Goal: Information Seeking & Learning: Understand process/instructions

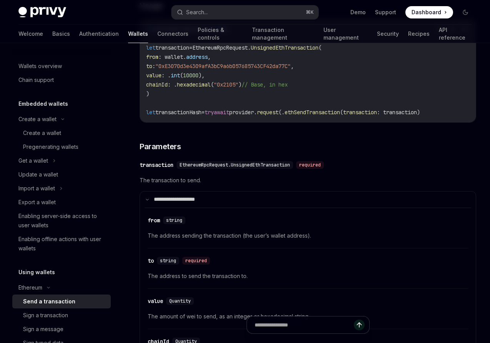
scroll to position [100, 0]
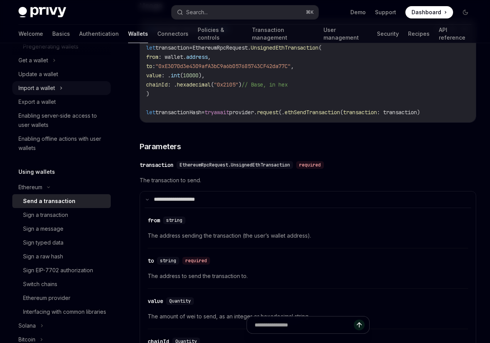
click at [39, 89] on div "Import a wallet" at bounding box center [36, 87] width 37 height 9
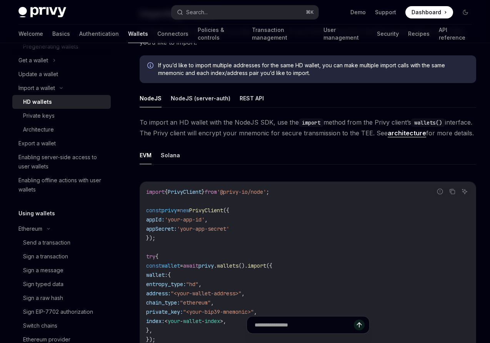
scroll to position [155, 0]
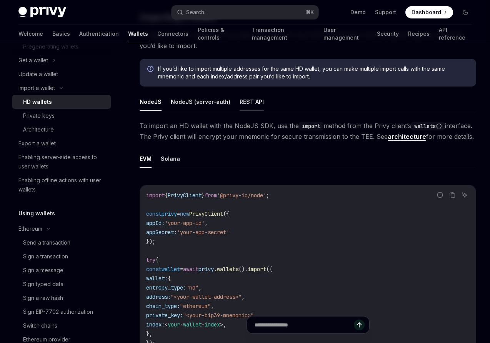
click at [248, 105] on button "REST API" at bounding box center [252, 102] width 24 height 18
type textarea "*"
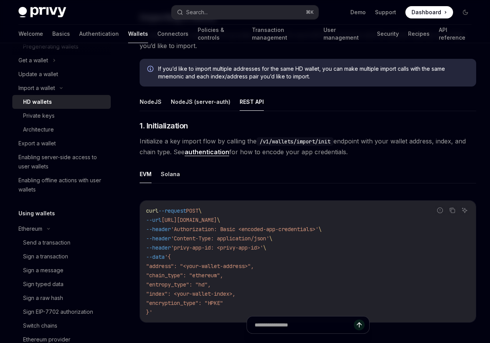
drag, startPoint x: 146, startPoint y: 210, endPoint x: 173, endPoint y: 308, distance: 101.4
click at [173, 308] on code "curl --request POST \ --url [URL][DOMAIN_NAME] \ --header 'Authorization: Basic…" at bounding box center [307, 261] width 323 height 111
copy code "curl --request POST \ --url [URL][DOMAIN_NAME] \ --header 'Authorization: Basic…"
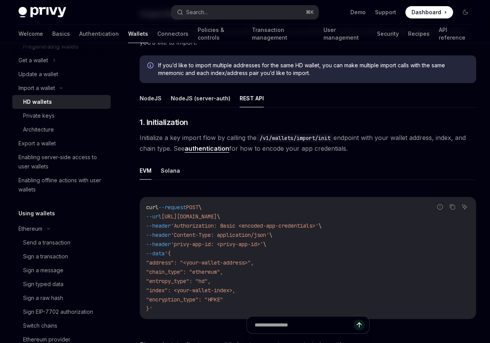
scroll to position [264, 0]
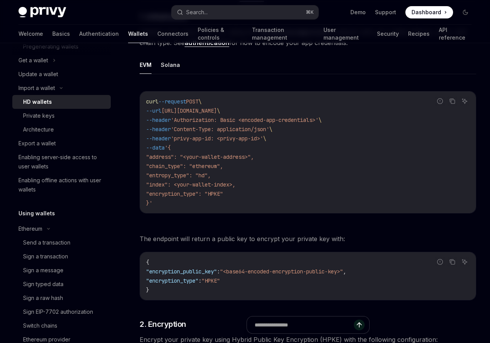
click at [155, 262] on code "{ "encryption_public_key" : "<base64-encoded-encryption-public-key>" , "encrypt…" at bounding box center [307, 276] width 323 height 37
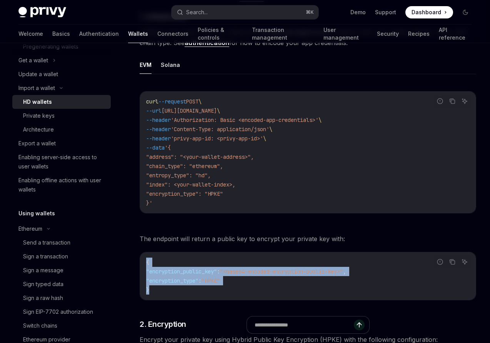
drag, startPoint x: 145, startPoint y: 260, endPoint x: 165, endPoint y: 286, distance: 33.0
click at [165, 286] on div "{ "encryption_public_key" : "<base64-encoded-encryption-public-key>" , "encrypt…" at bounding box center [308, 276] width 336 height 48
copy code "{ "encryption_public_key" : "<base64-encoded-encryption-public-key>" , "encrypt…"
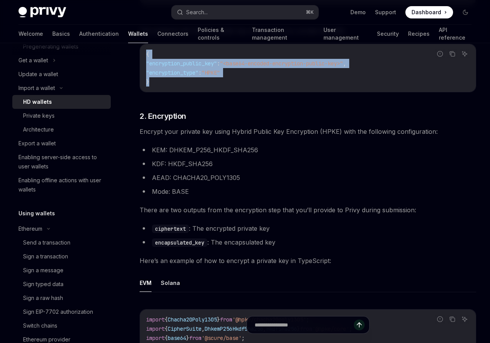
scroll to position [471, 0]
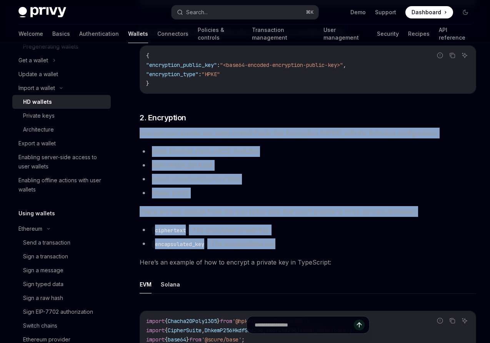
drag, startPoint x: 140, startPoint y: 133, endPoint x: 319, endPoint y: 245, distance: 210.5
copy div "Encrypt your private key using Hybrid Public Key Encryption (HPKE) with the fol…"
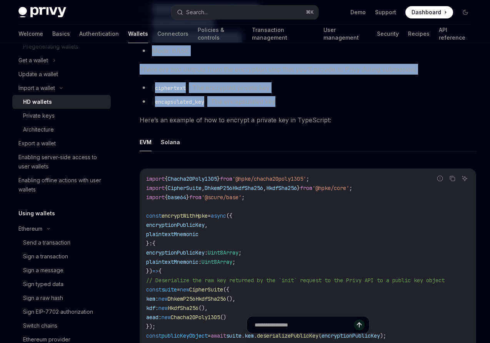
scroll to position [616, 0]
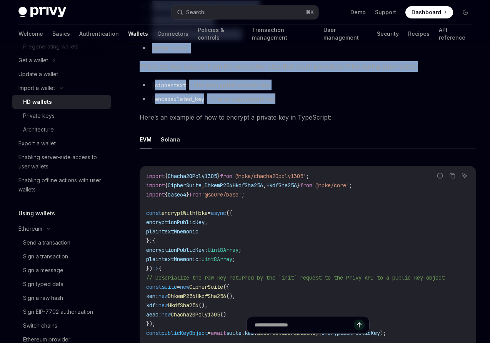
drag, startPoint x: 146, startPoint y: 175, endPoint x: 244, endPoint y: 243, distance: 119.7
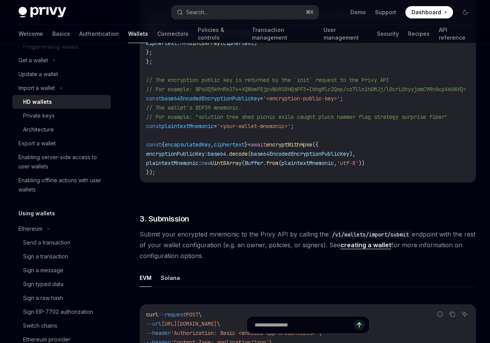
scroll to position [1041, 0]
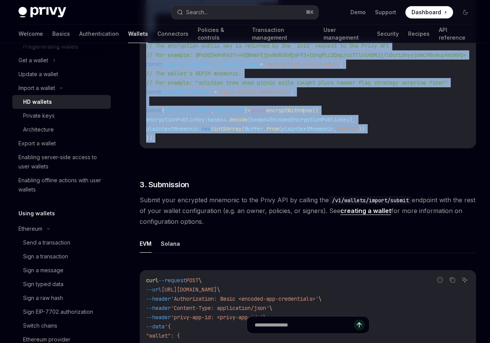
copy code "import { Chacha20Poly1305 } from '@hpke/chacha20poly1305' ; import { CipherSuit…"
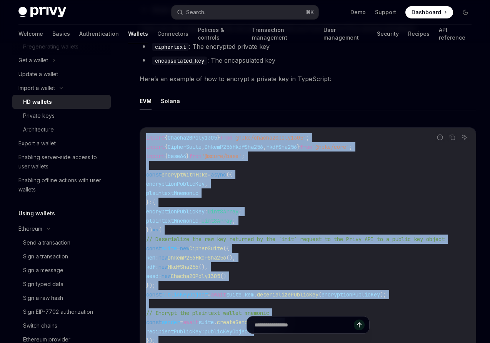
scroll to position [663, 0]
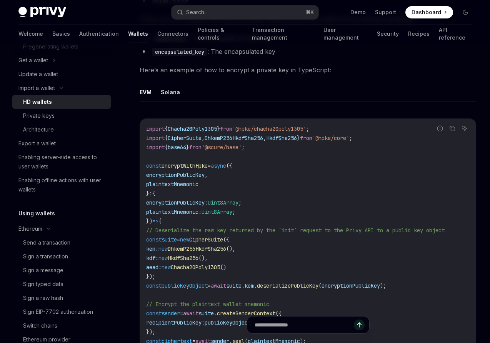
click at [206, 80] on div "​ 1. Initialization Initialize a key import flow by calling the /v1/wallets/imp…" at bounding box center [308, 327] width 336 height 1431
click at [226, 137] on span "DhkemP256HkdfSha256" at bounding box center [234, 138] width 58 height 7
copy span "DhkemP256HkdfSha256"
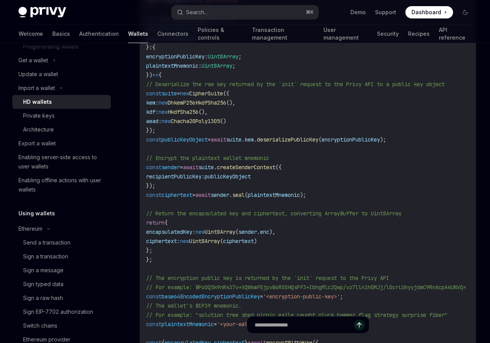
scroll to position [810, 0]
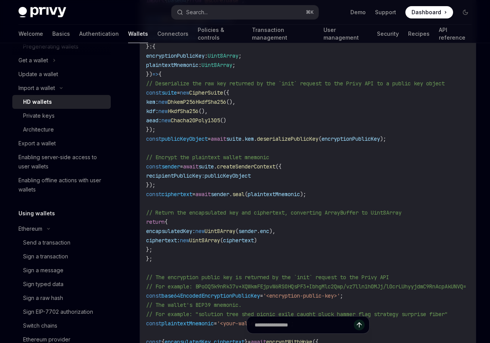
click at [292, 197] on span "plaintextMnemonic" at bounding box center [274, 194] width 52 height 7
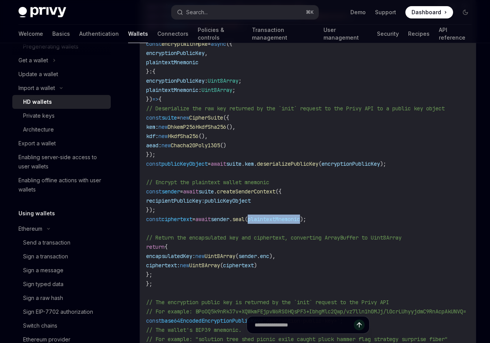
scroll to position [784, 0]
click at [240, 201] on span "publicKeyObject" at bounding box center [228, 201] width 46 height 7
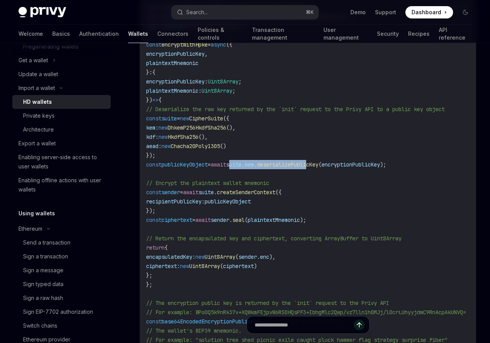
drag, startPoint x: 250, startPoint y: 165, endPoint x: 333, endPoint y: 163, distance: 83.1
click at [333, 163] on span "const publicKeyObject = await suite . kem . deserializePublicKey ( encryptionPu…" at bounding box center [266, 164] width 240 height 7
click at [298, 167] on span "deserializePublicKey" at bounding box center [288, 164] width 62 height 7
